Goal: Information Seeking & Learning: Learn about a topic

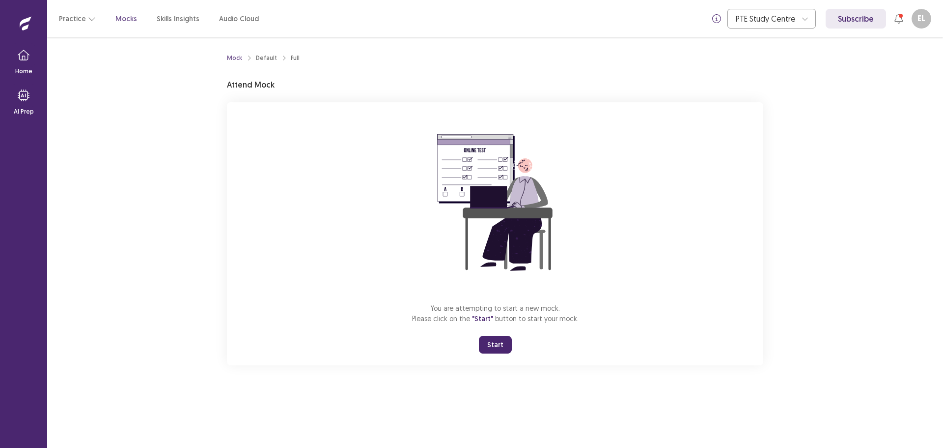
click at [494, 353] on button "Start" at bounding box center [495, 345] width 33 height 18
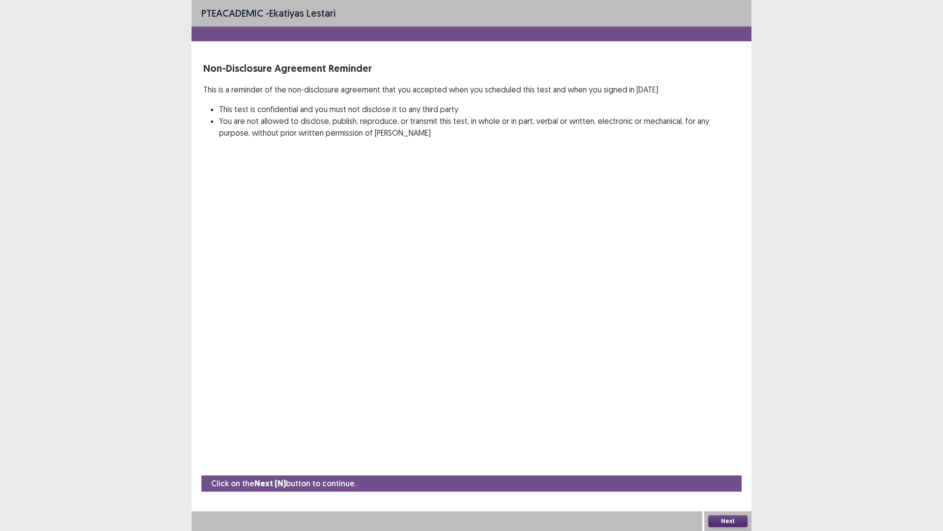
click at [722, 447] on button "Next" at bounding box center [728, 521] width 39 height 12
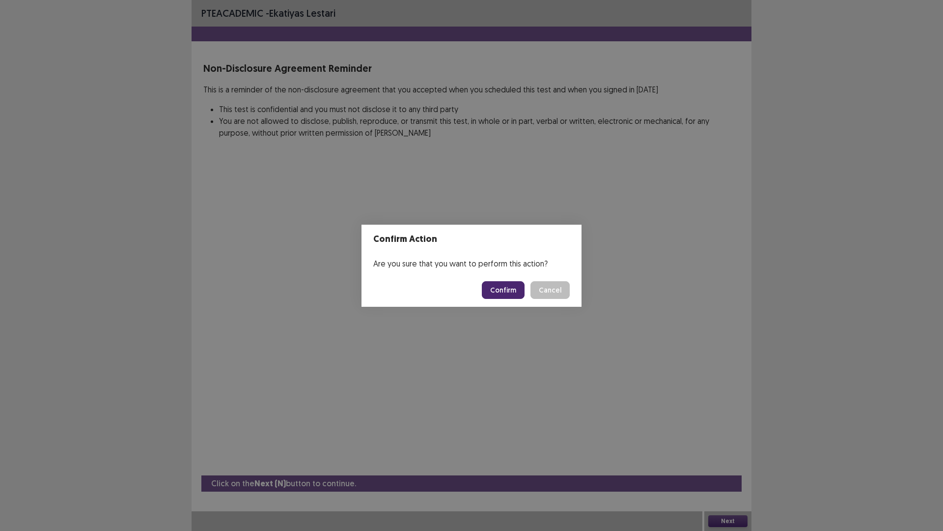
click at [519, 299] on button "Confirm" at bounding box center [503, 290] width 43 height 18
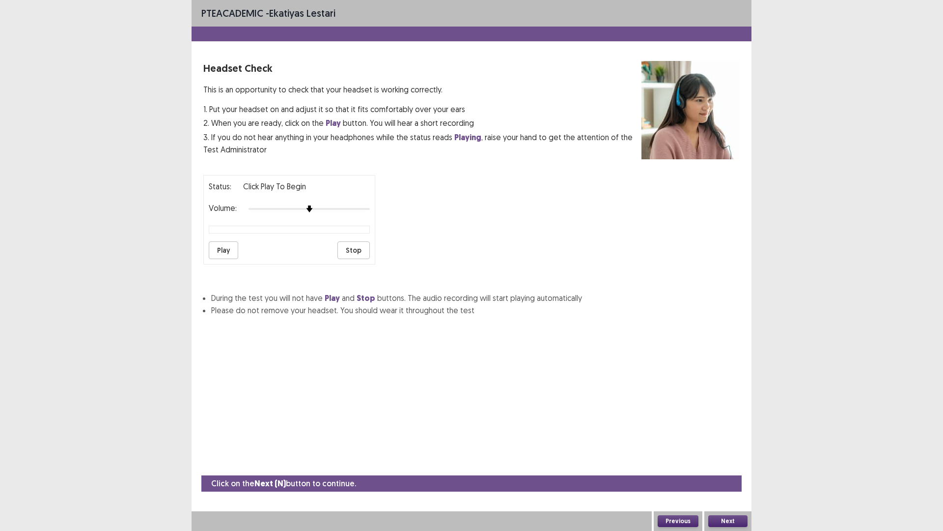
click at [337, 213] on div at bounding box center [309, 209] width 121 height 8
click at [233, 259] on button "Play" at bounding box center [223, 250] width 29 height 18
click at [351, 213] on div at bounding box center [309, 209] width 121 height 8
click at [238, 259] on button "Play" at bounding box center [223, 250] width 29 height 18
click at [348, 259] on button "Stop" at bounding box center [354, 250] width 32 height 18
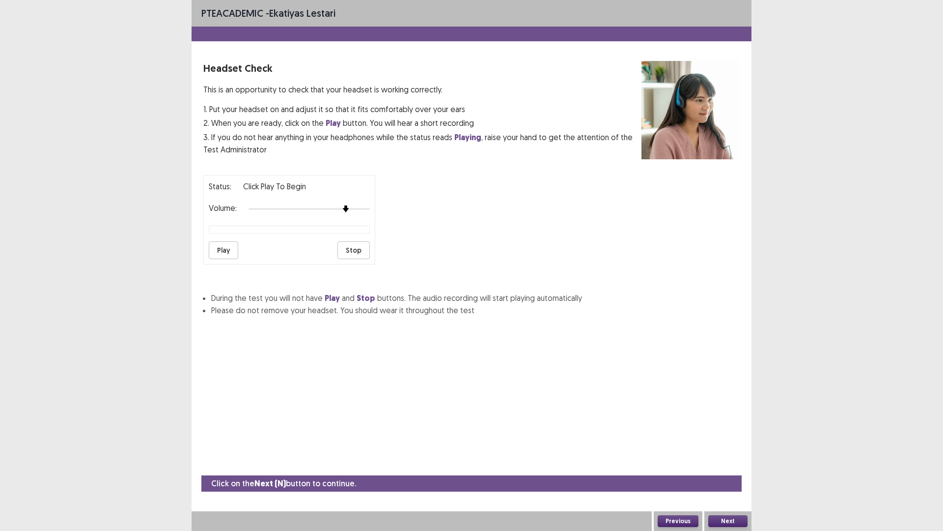
click at [718, 447] on button "Next" at bounding box center [728, 521] width 39 height 12
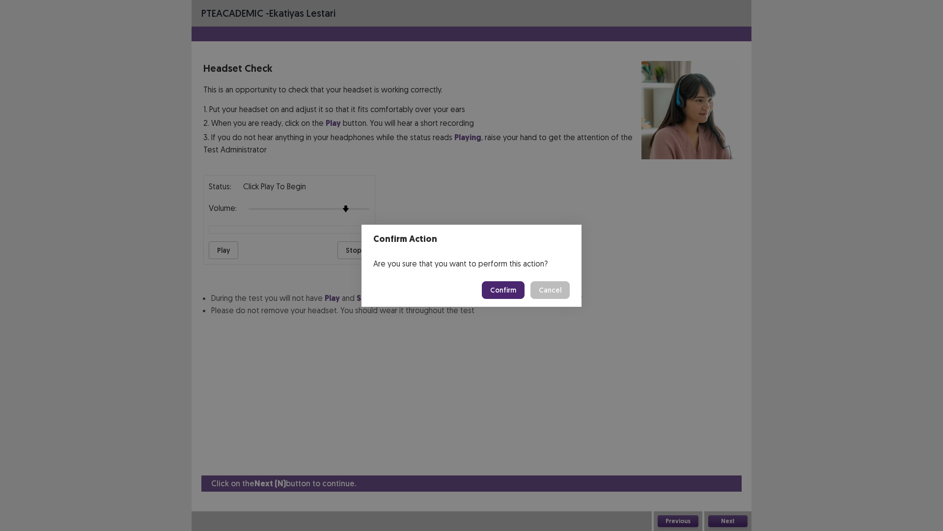
click at [525, 292] on button "Confirm" at bounding box center [503, 290] width 43 height 18
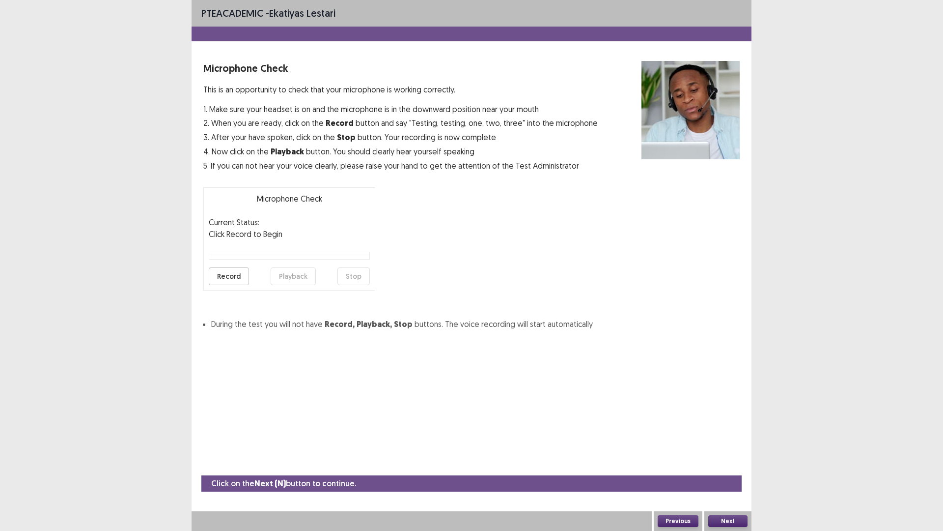
click at [240, 285] on button "Record" at bounding box center [229, 276] width 40 height 18
click at [355, 285] on button "Stop" at bounding box center [354, 276] width 32 height 18
click at [249, 285] on button "Record" at bounding box center [229, 276] width 40 height 18
click at [351, 285] on button "Stop" at bounding box center [354, 276] width 32 height 18
click at [315, 285] on button "Playback" at bounding box center [293, 276] width 45 height 18
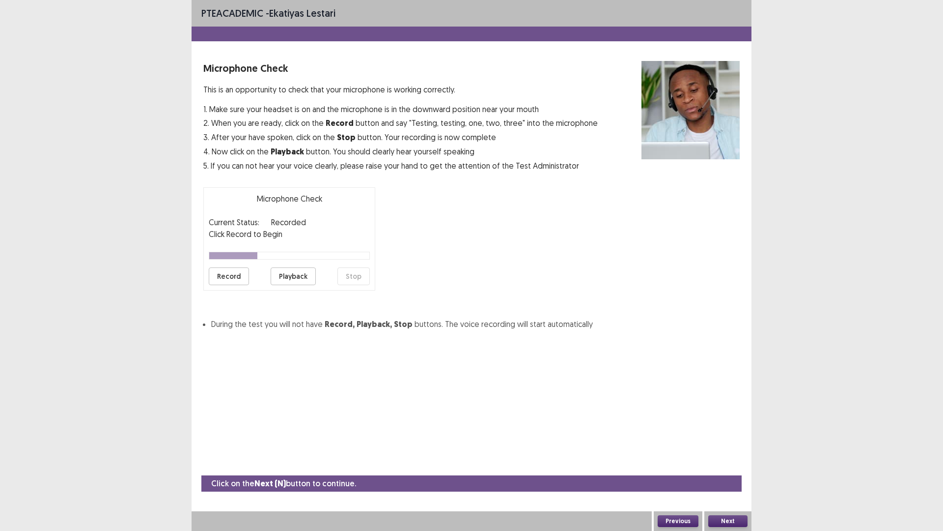
click at [249, 285] on button "Record" at bounding box center [229, 276] width 40 height 18
click at [345, 285] on button "Stop" at bounding box center [354, 276] width 32 height 18
click at [304, 285] on button "Playback" at bounding box center [293, 276] width 45 height 18
click at [249, 285] on button "Record" at bounding box center [229, 276] width 40 height 18
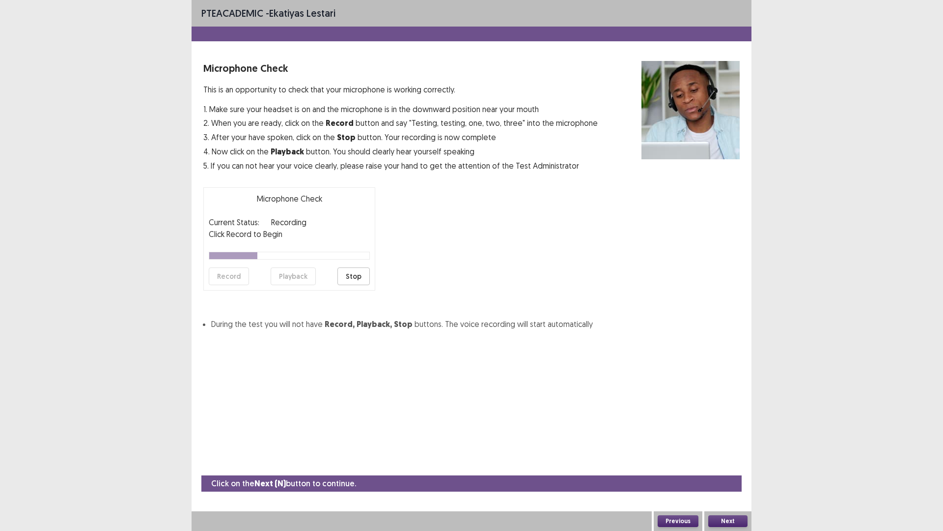
click at [343, 285] on button "Stop" at bounding box center [354, 276] width 32 height 18
click at [244, 285] on button "Record" at bounding box center [229, 276] width 40 height 18
click at [344, 285] on button "Stop" at bounding box center [354, 276] width 32 height 18
click at [310, 285] on button "Playback" at bounding box center [293, 276] width 45 height 18
click at [738, 447] on button "Next" at bounding box center [728, 521] width 39 height 12
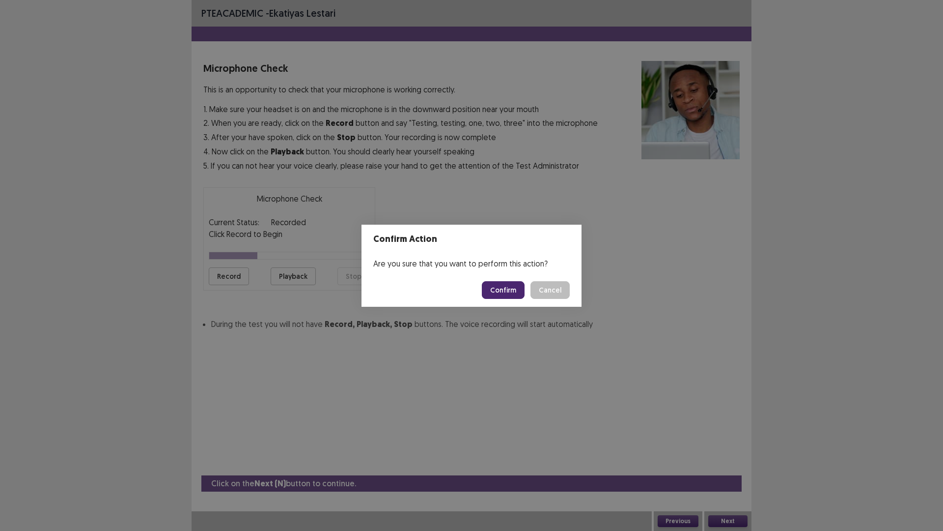
click at [525, 299] on button "Confirm" at bounding box center [503, 290] width 43 height 18
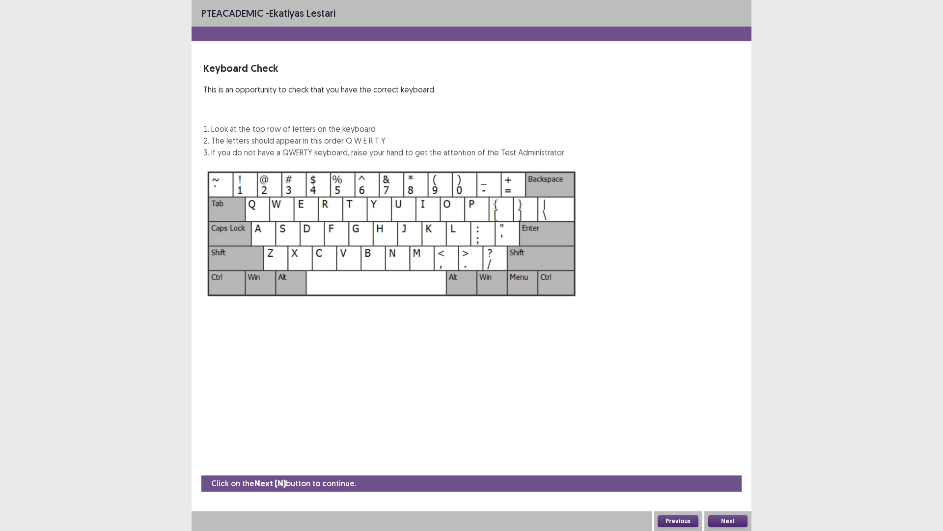
click at [714, 447] on button "Next" at bounding box center [728, 521] width 39 height 12
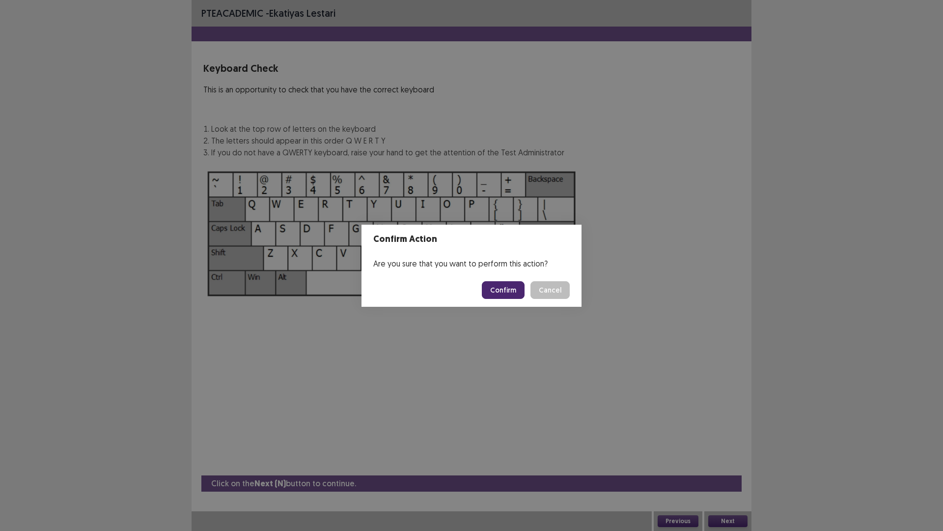
click at [520, 299] on button "Confirm" at bounding box center [503, 290] width 43 height 18
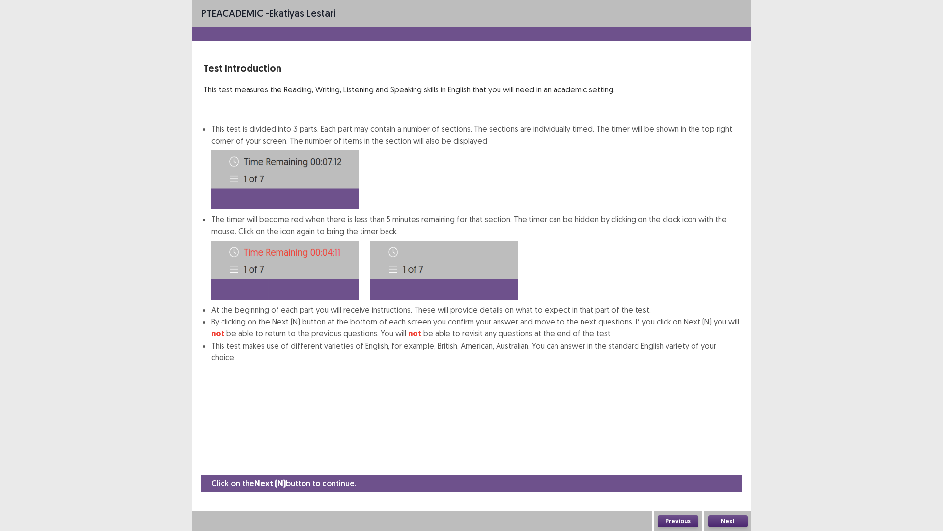
scroll to position [3, 0]
click at [716, 447] on button "Next" at bounding box center [728, 521] width 39 height 12
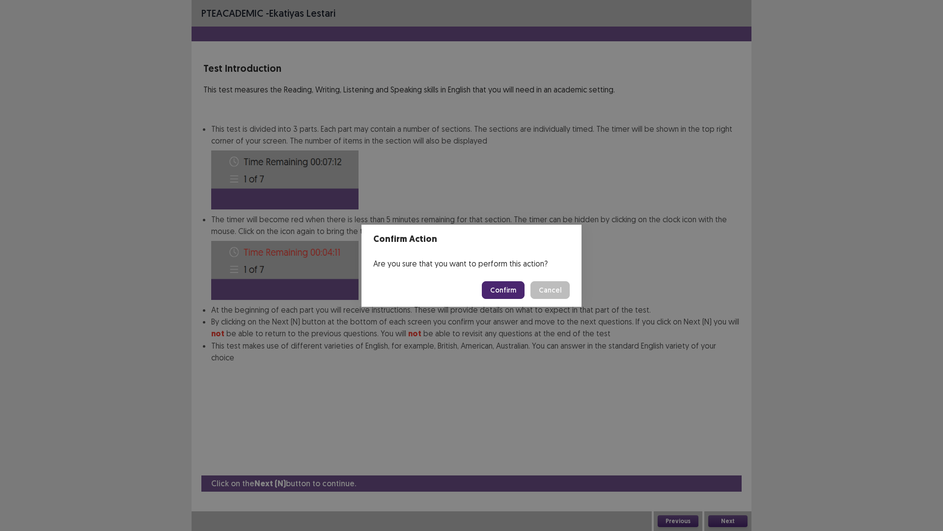
click at [531, 305] on footer "Confirm Cancel" at bounding box center [472, 289] width 220 height 33
click at [525, 299] on button "Confirm" at bounding box center [503, 290] width 43 height 18
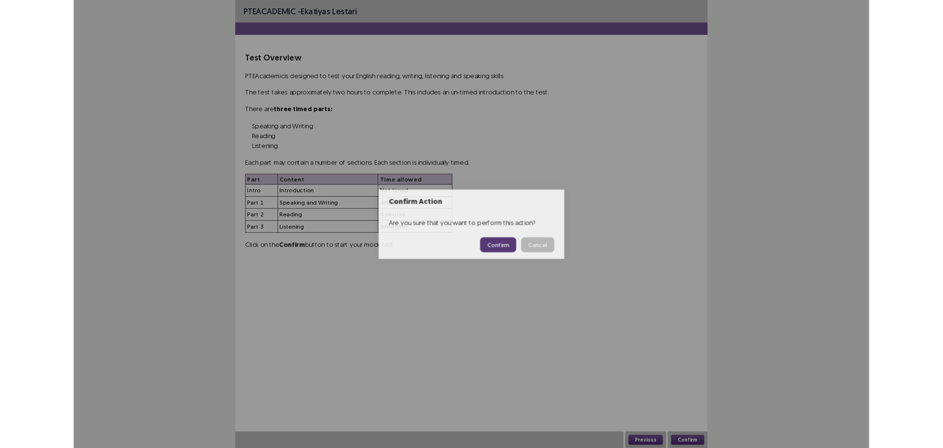
scroll to position [0, 0]
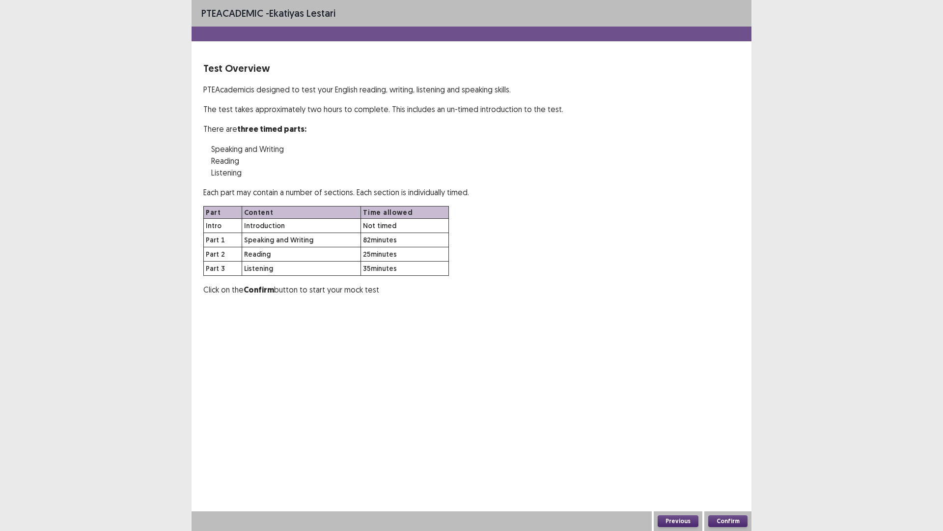
click at [739, 447] on div "Confirm" at bounding box center [728, 521] width 47 height 20
click at [740, 447] on button "Confirm" at bounding box center [728, 521] width 39 height 12
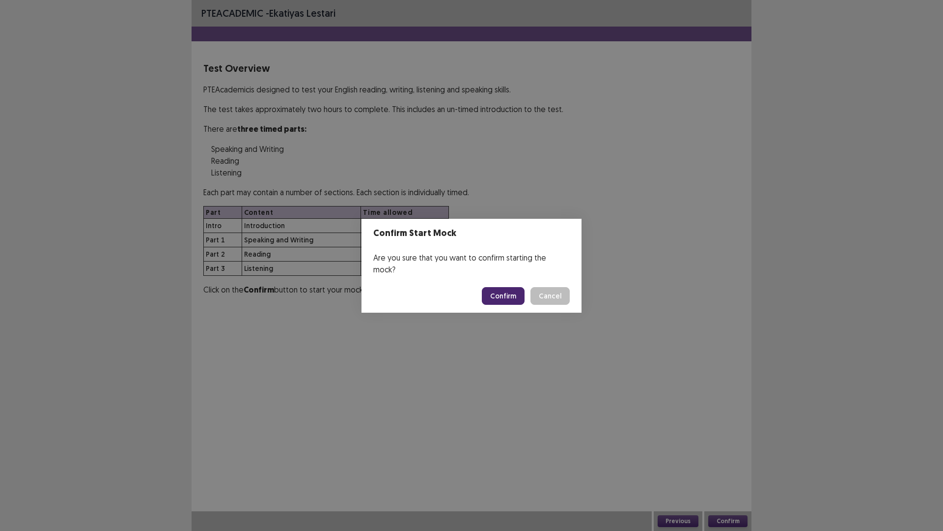
click at [525, 297] on button "Confirm" at bounding box center [503, 296] width 43 height 18
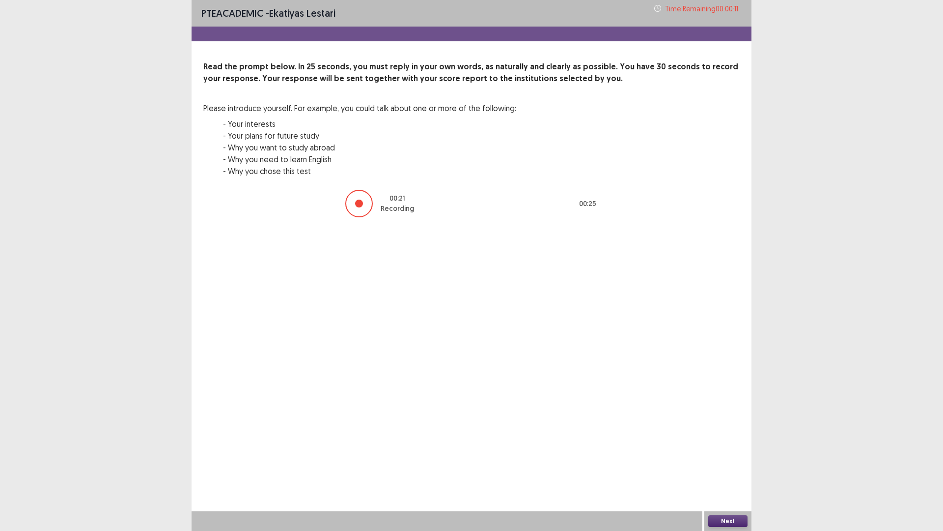
click at [733, 447] on button "Next" at bounding box center [728, 521] width 39 height 12
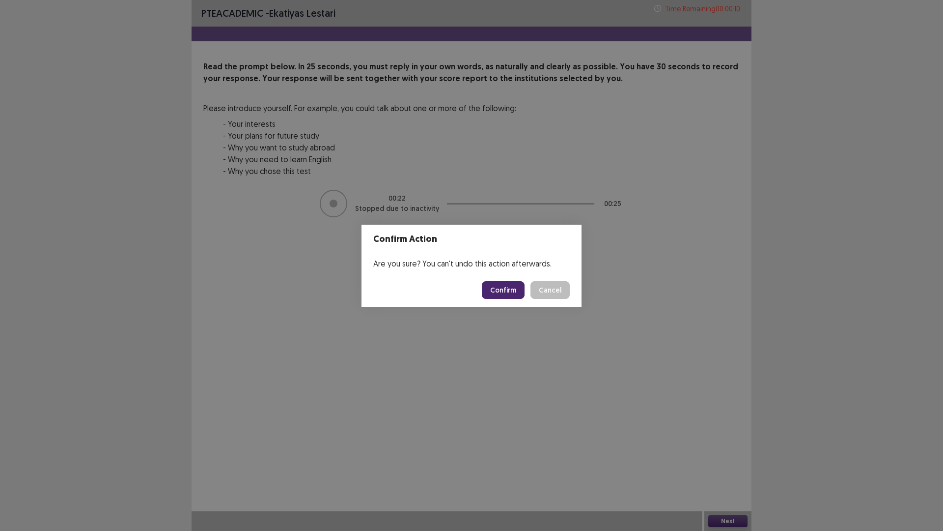
click at [508, 284] on footer "Confirm Cancel" at bounding box center [472, 289] width 220 height 33
click at [508, 292] on button "Confirm" at bounding box center [503, 290] width 43 height 18
